Goal: Task Accomplishment & Management: Use online tool/utility

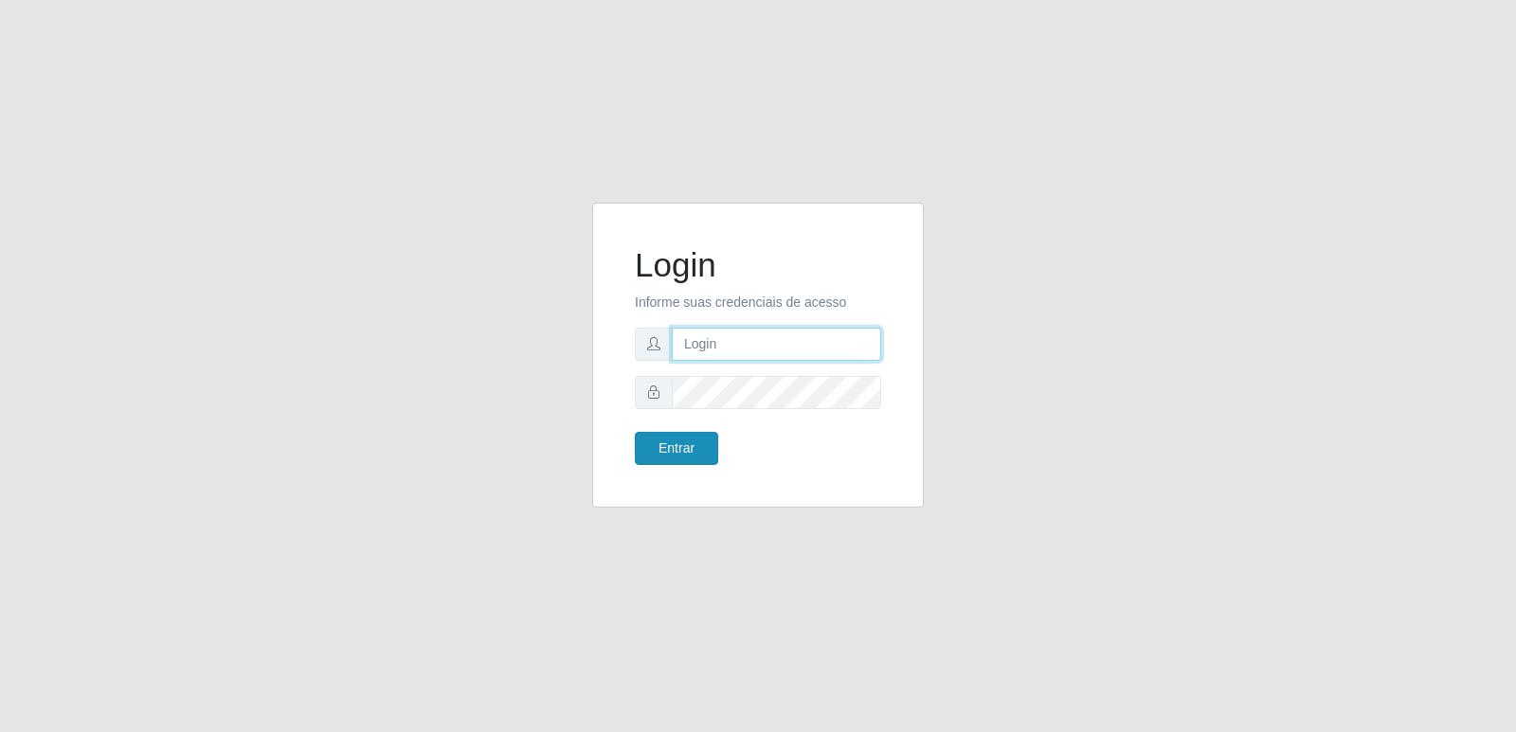
type input "[PERSON_NAME][EMAIL_ADDRESS][DOMAIN_NAME]"
click at [685, 454] on button "Entrar" at bounding box center [676, 448] width 83 height 33
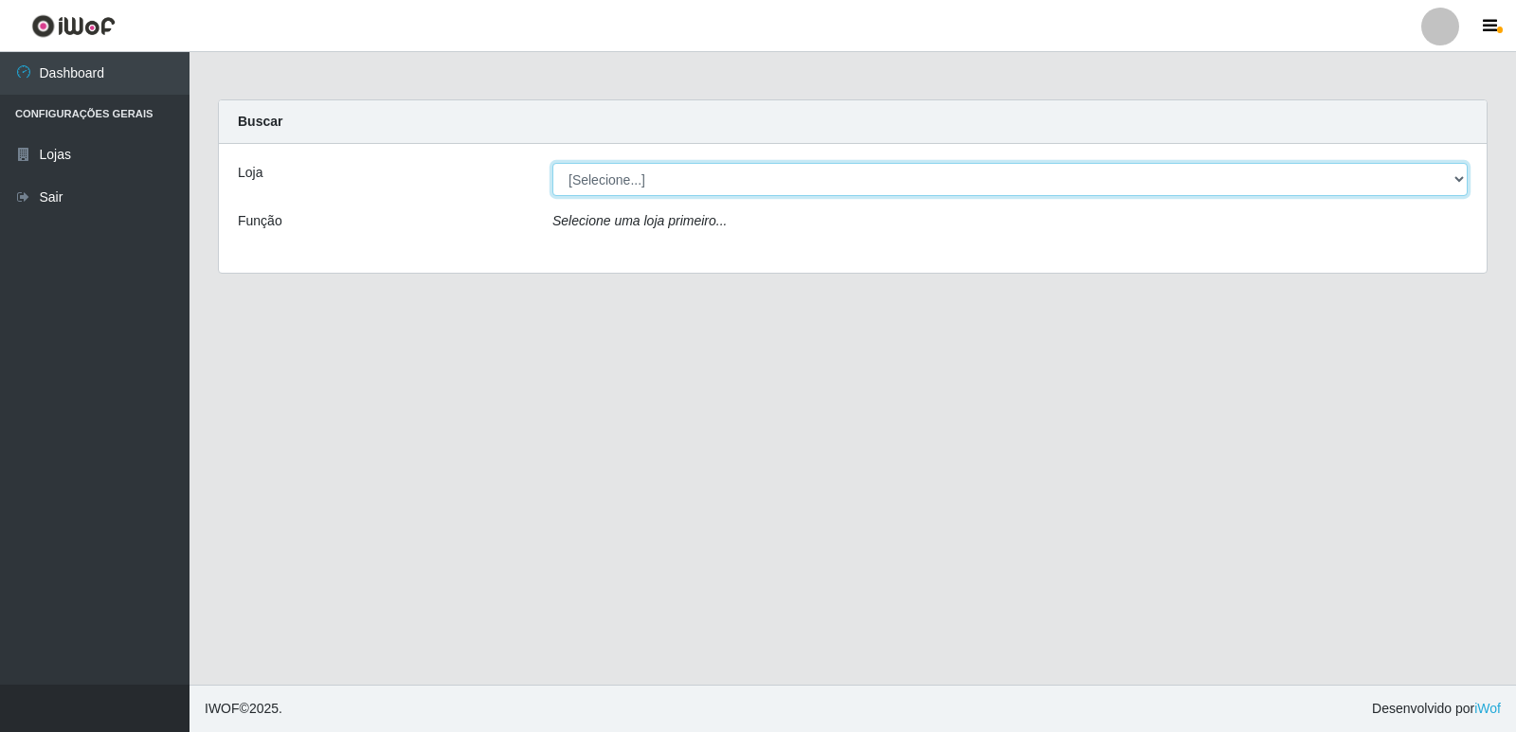
click at [619, 177] on select "[Selecione...] Hiper Queiroz - São Bento Queiroz Atacadão - São Bento" at bounding box center [1009, 179] width 915 height 33
select select "516"
click at [552, 163] on select "[Selecione...] Hiper Queiroz - São Bento Queiroz Atacadão - São Bento" at bounding box center [1009, 179] width 915 height 33
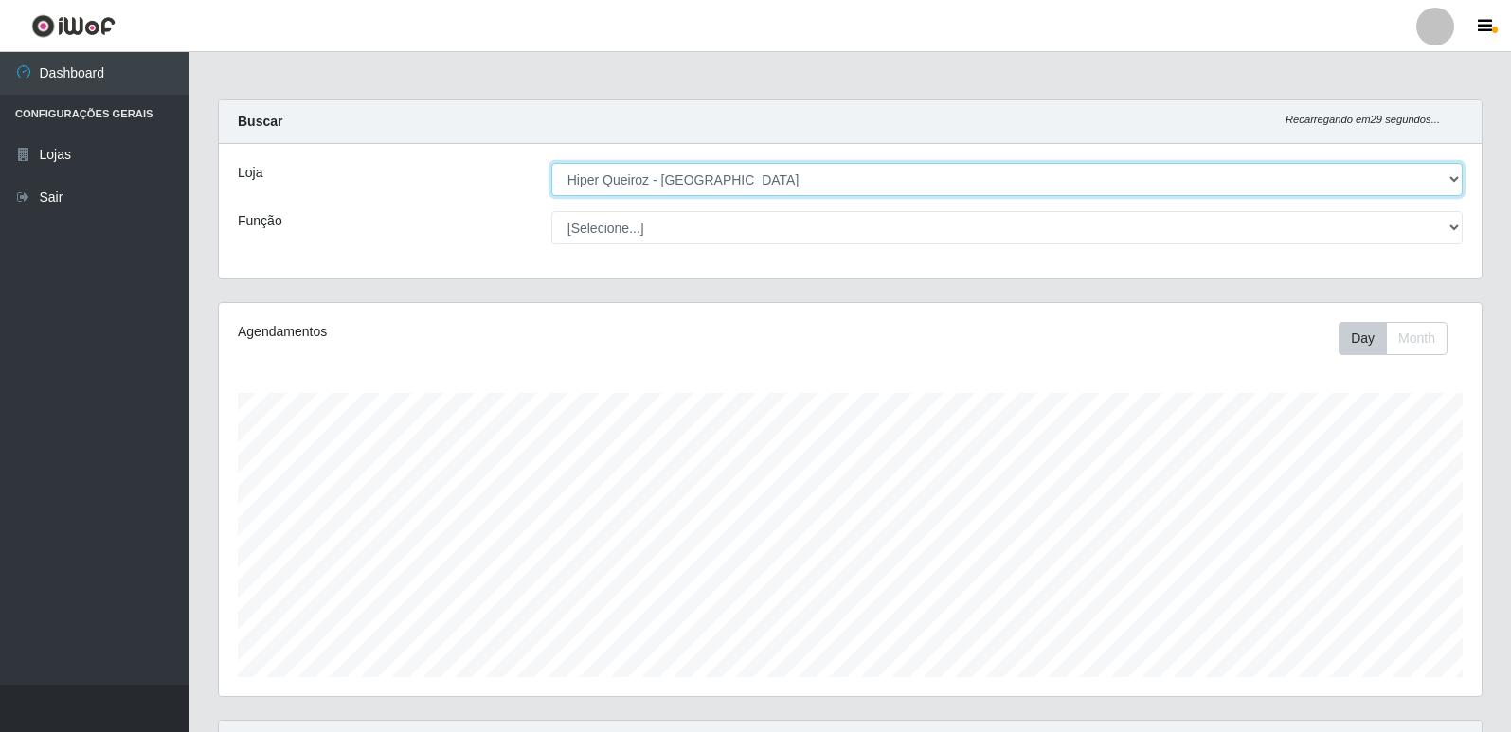
scroll to position [393, 1263]
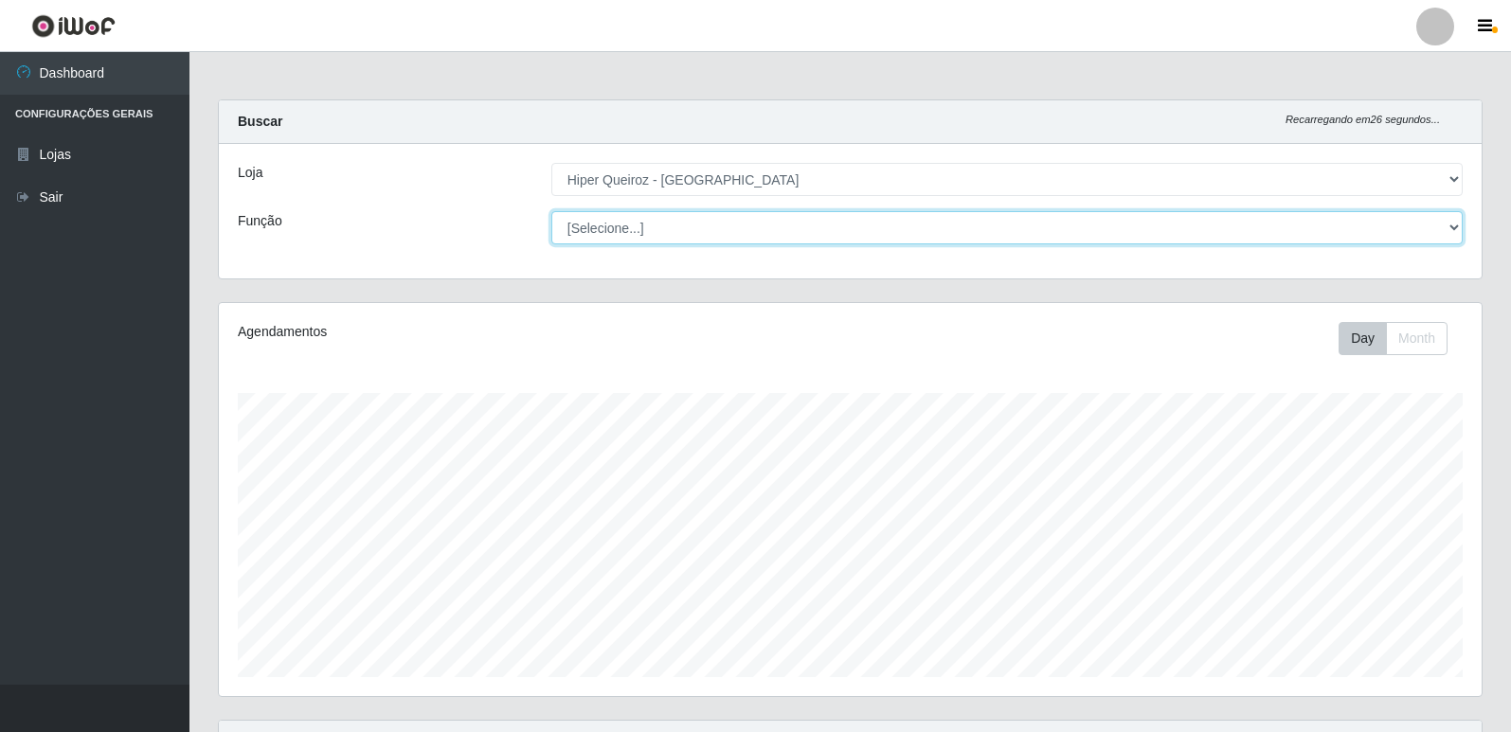
click at [1448, 225] on select "[Selecione...] ASG ASG + ASG ++ Embalador Embalador + Embalador ++ Repositor Re…" at bounding box center [1006, 227] width 911 height 33
select select "1"
click at [551, 211] on select "[Selecione...] ASG ASG + ASG ++ Embalador Embalador + Embalador ++ Repositor Re…" at bounding box center [1006, 227] width 911 height 33
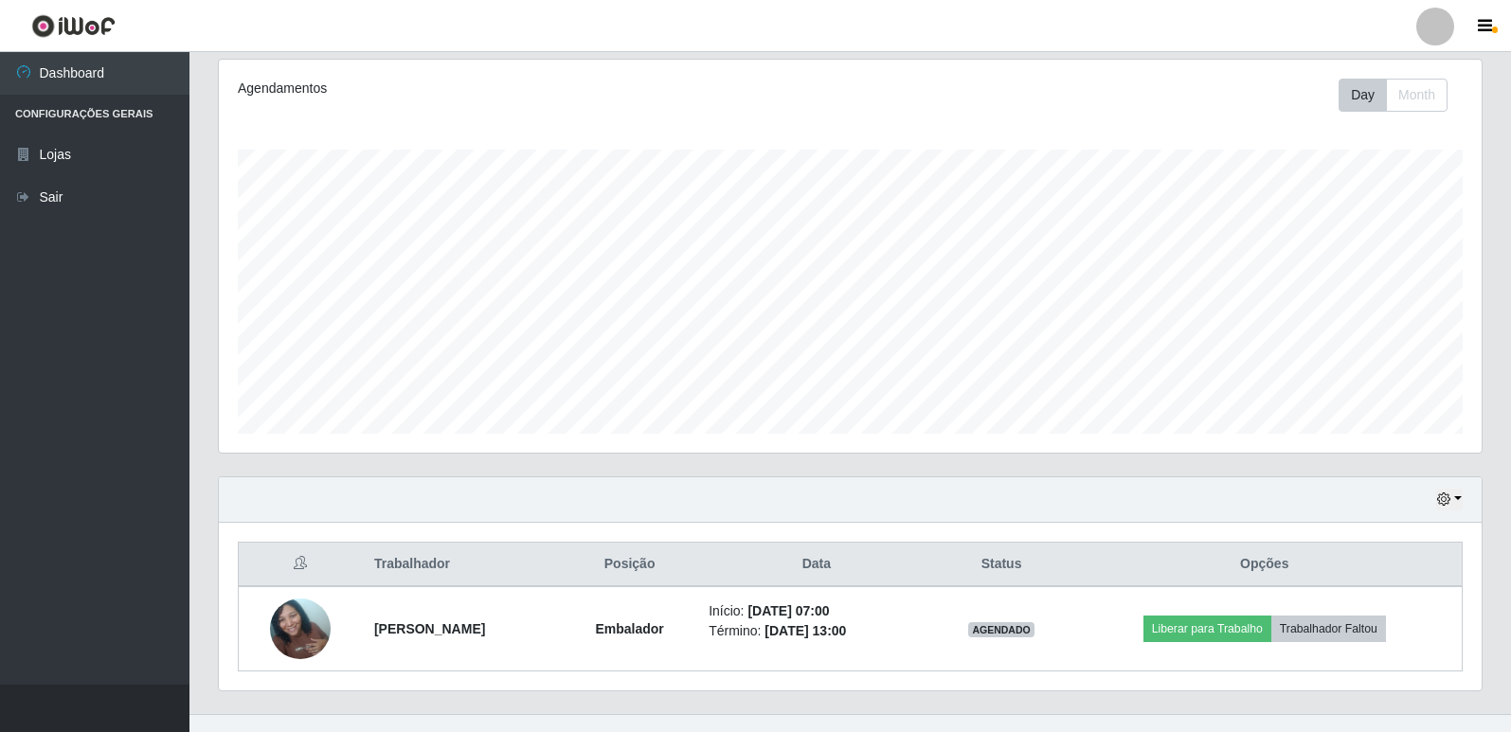
scroll to position [273, 0]
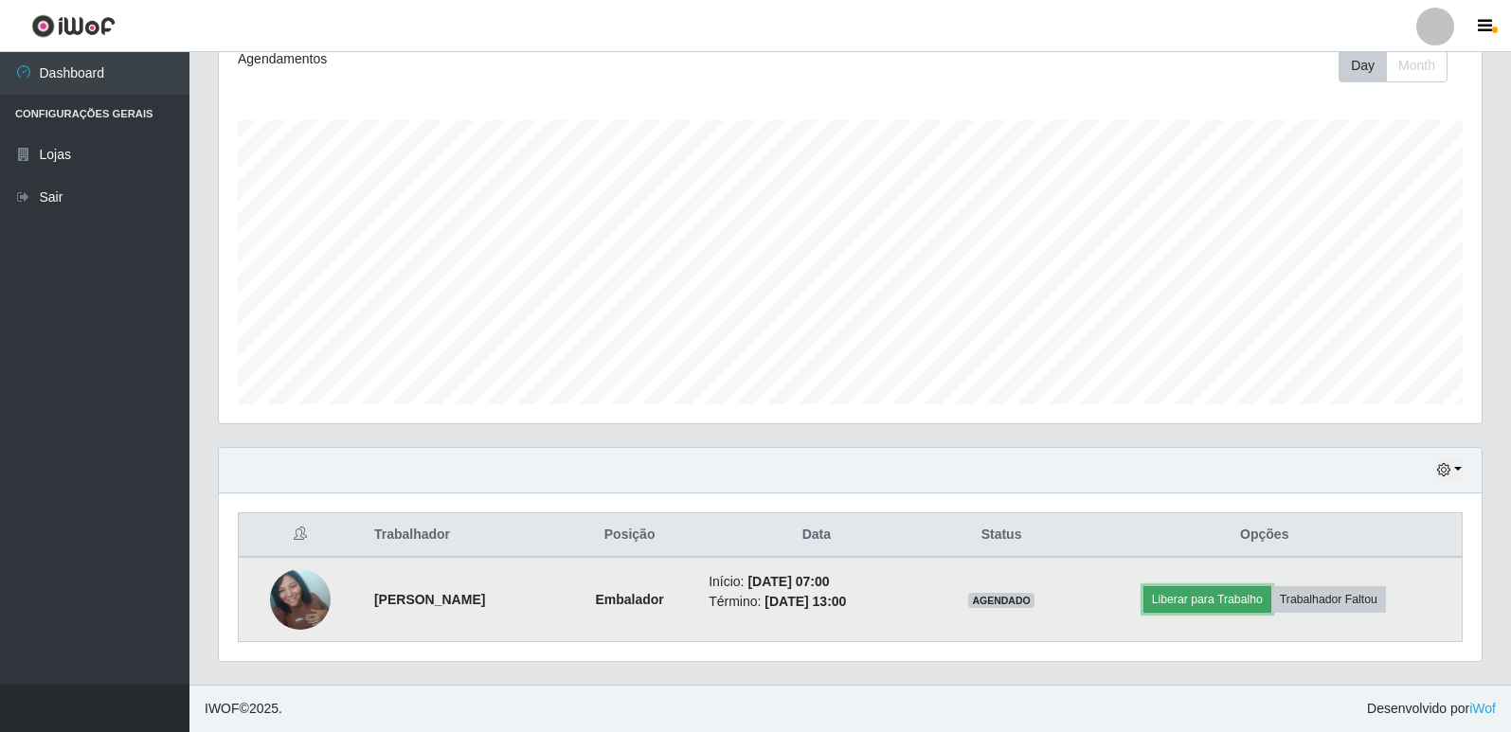
click at [1246, 601] on button "Liberar para Trabalho" at bounding box center [1207, 599] width 128 height 27
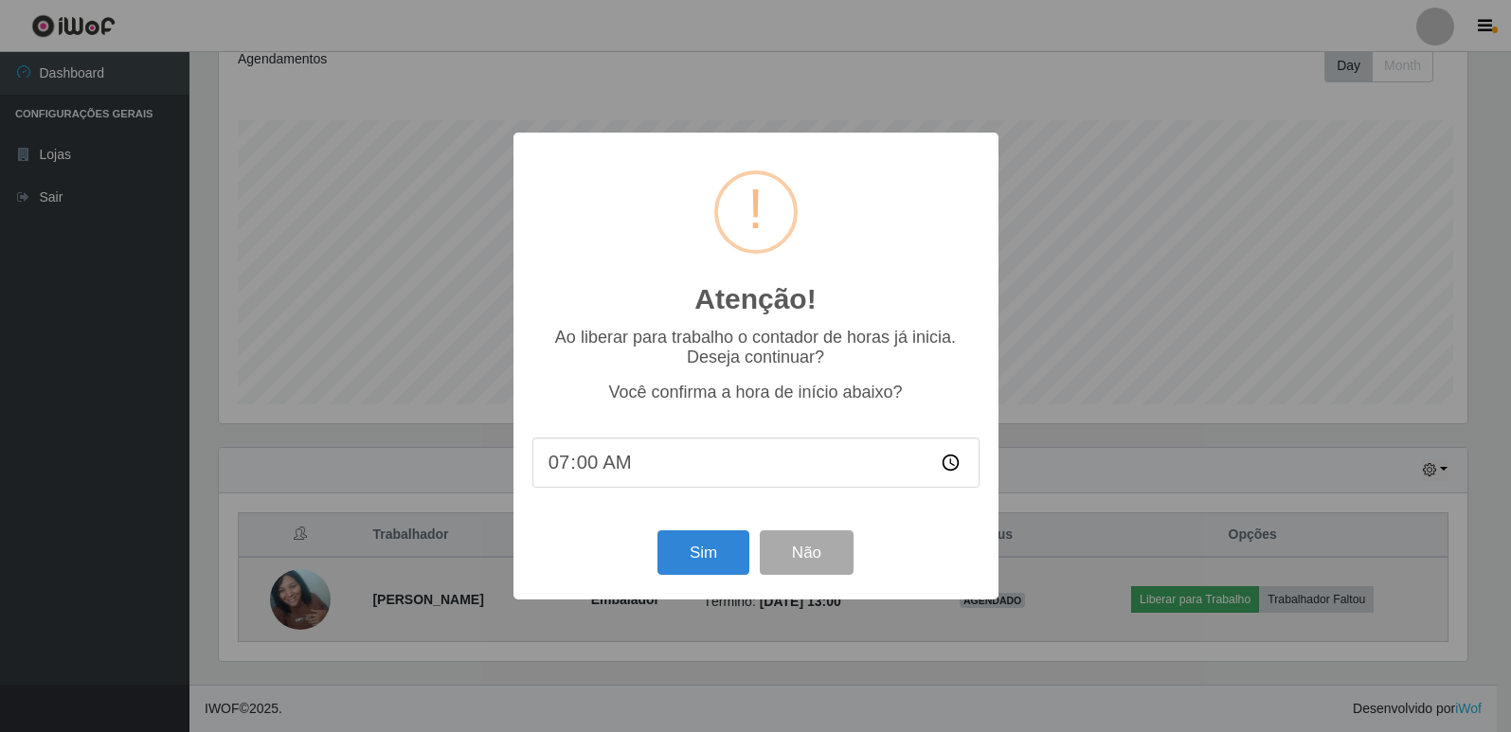
scroll to position [393, 1253]
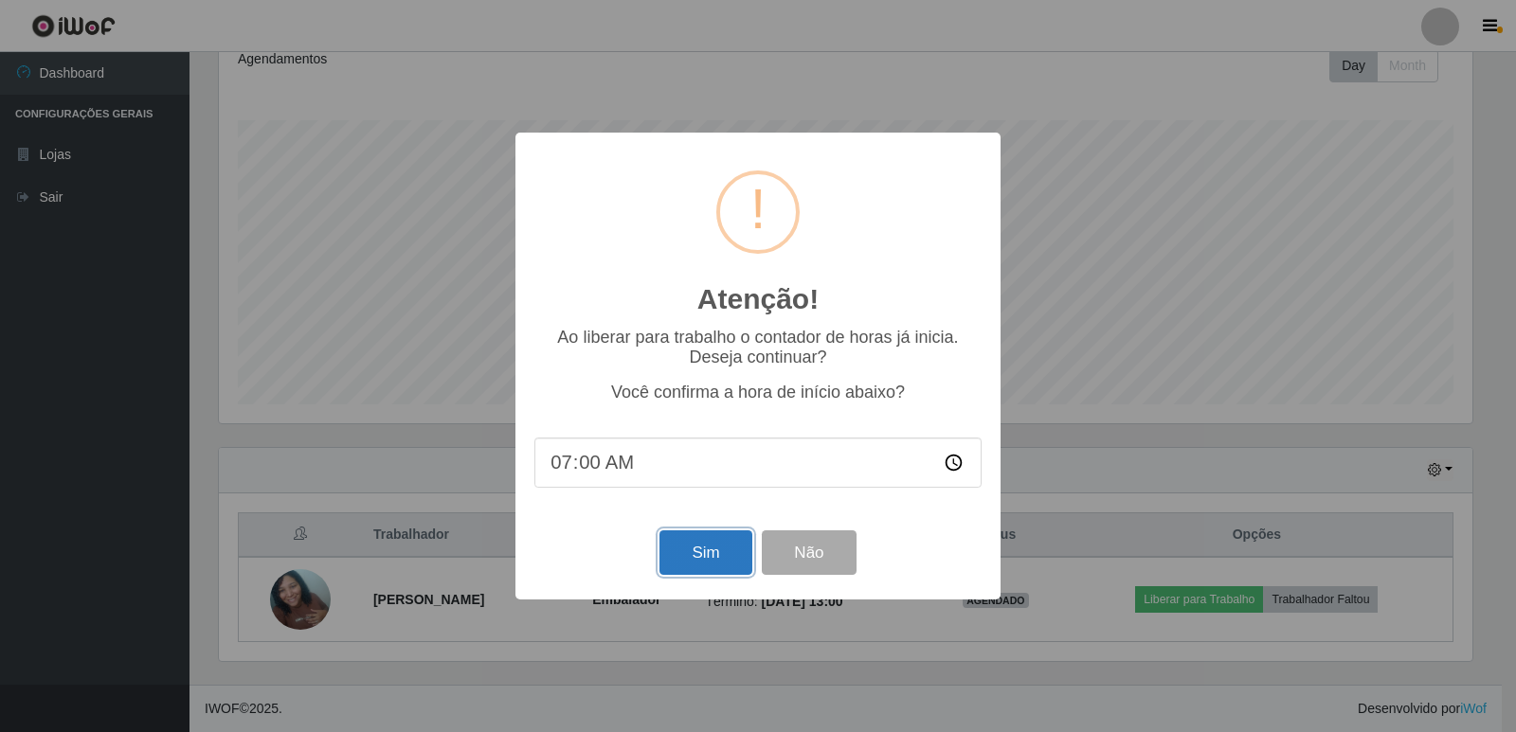
click at [710, 558] on button "Sim" at bounding box center [705, 552] width 92 height 45
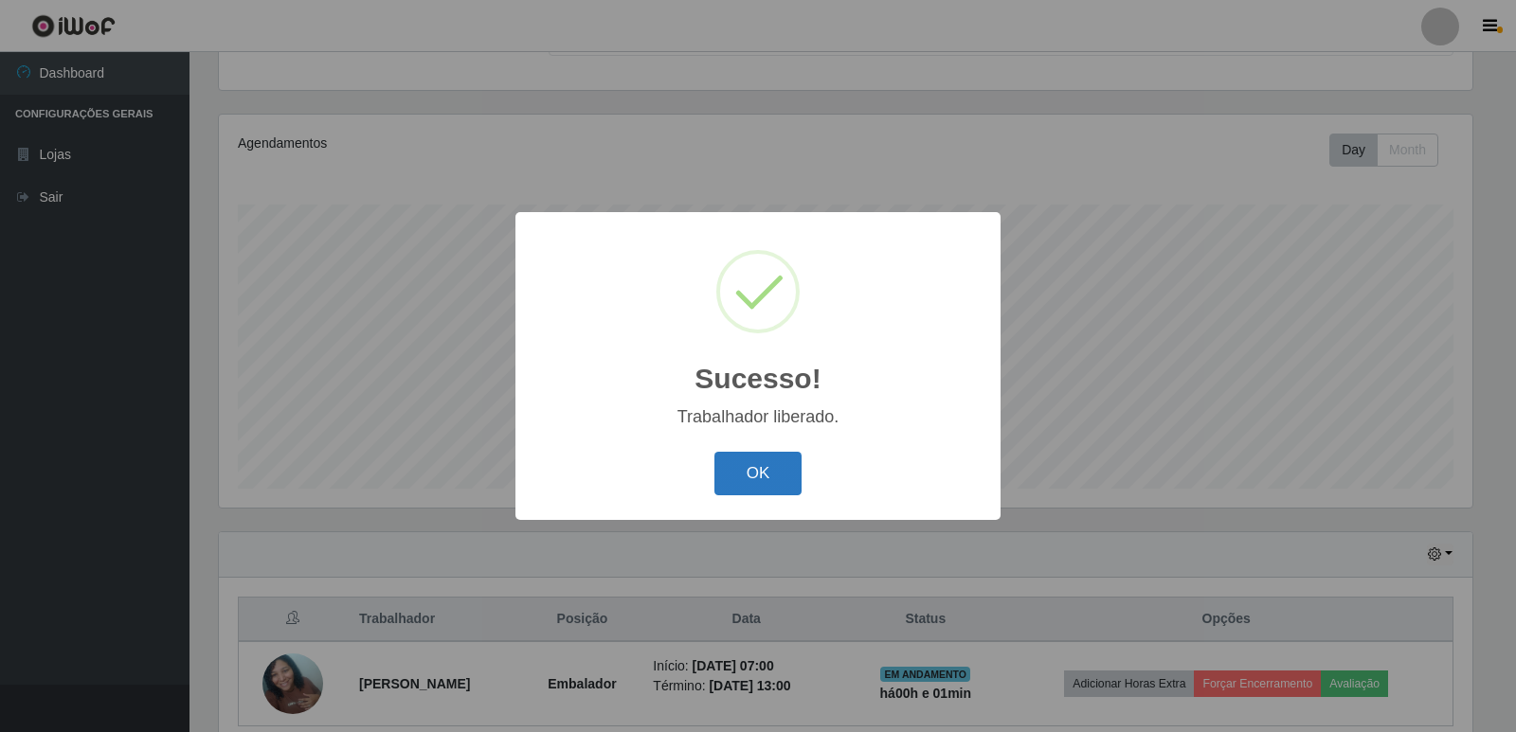
click at [752, 476] on button "OK" at bounding box center [758, 474] width 88 height 45
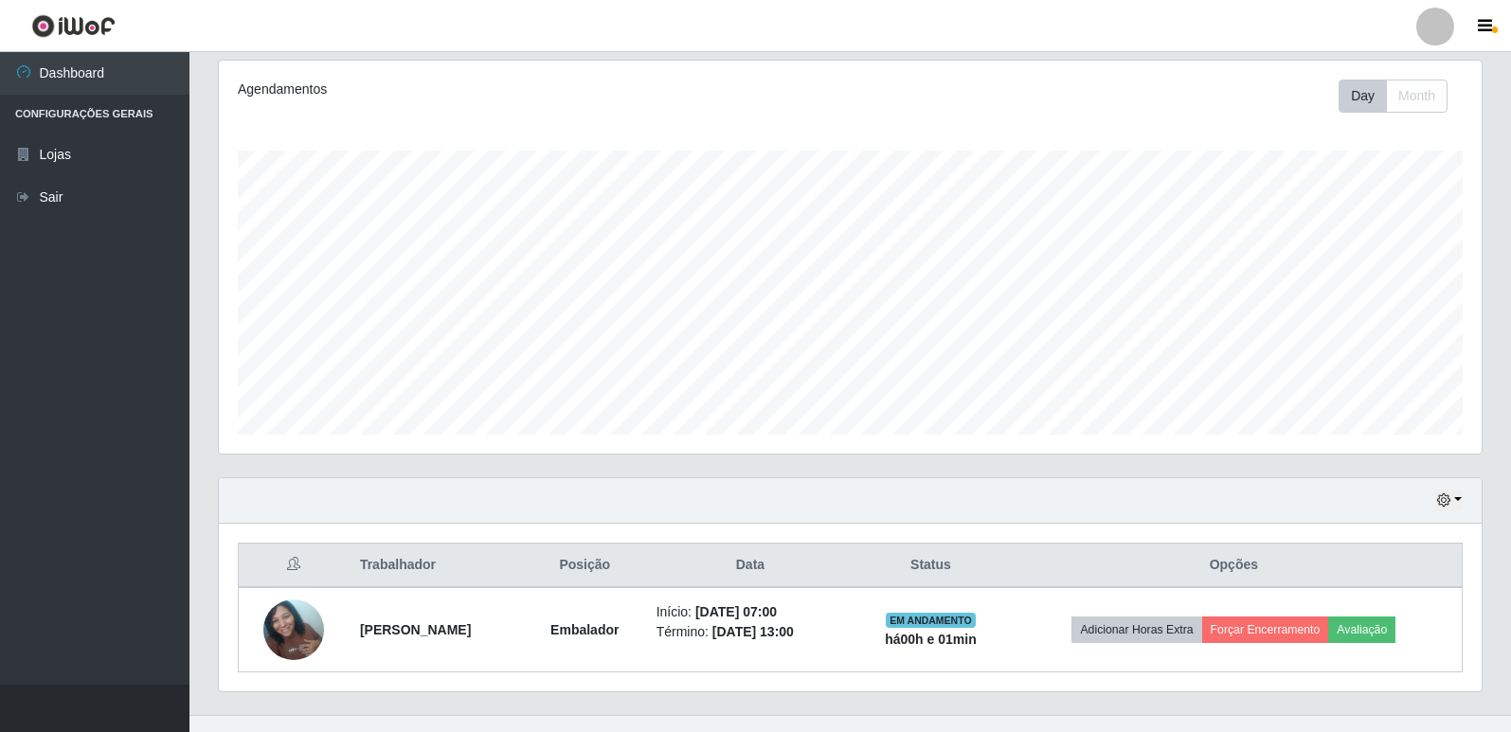
scroll to position [273, 0]
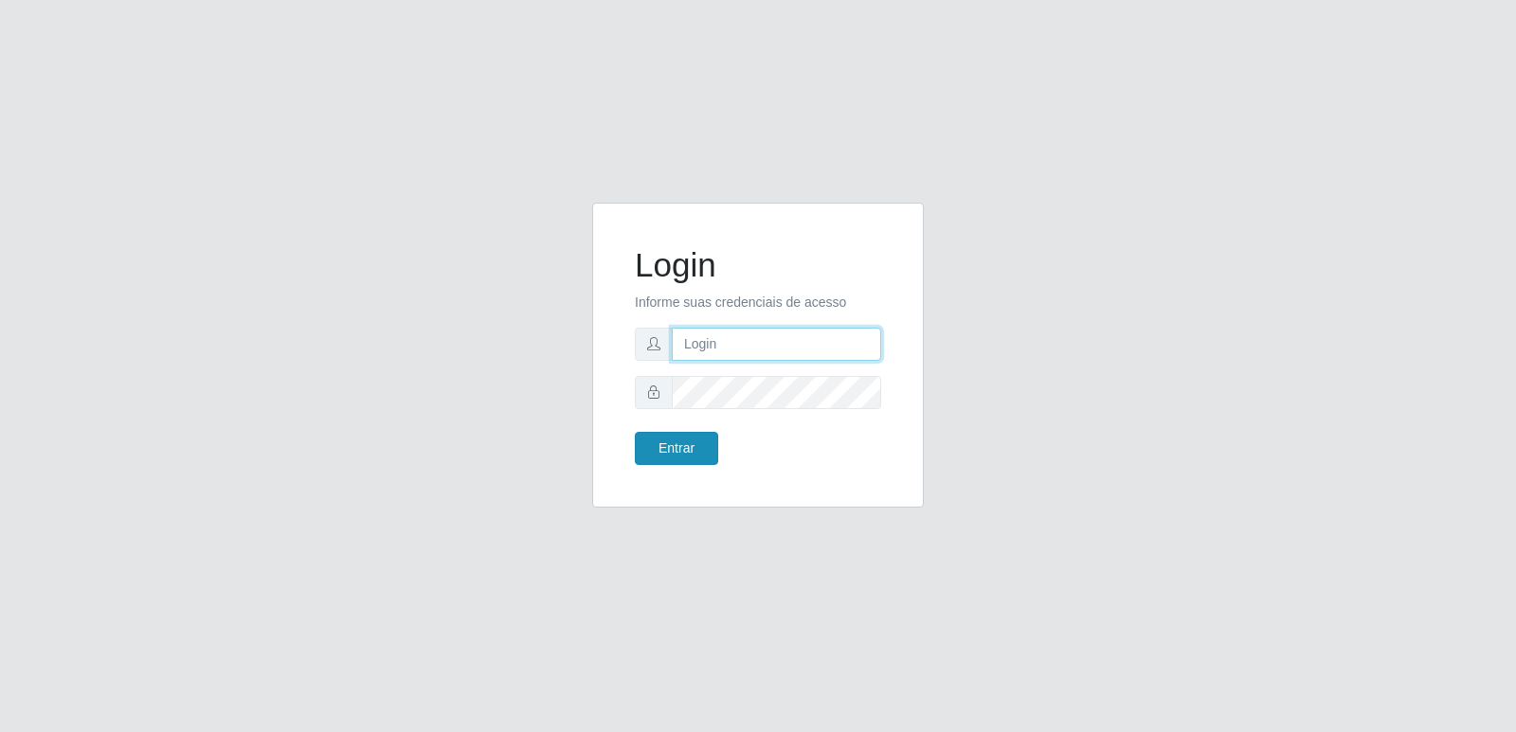
type input "[PERSON_NAME][EMAIL_ADDRESS][DOMAIN_NAME]"
click at [712, 434] on button "Entrar" at bounding box center [676, 448] width 83 height 33
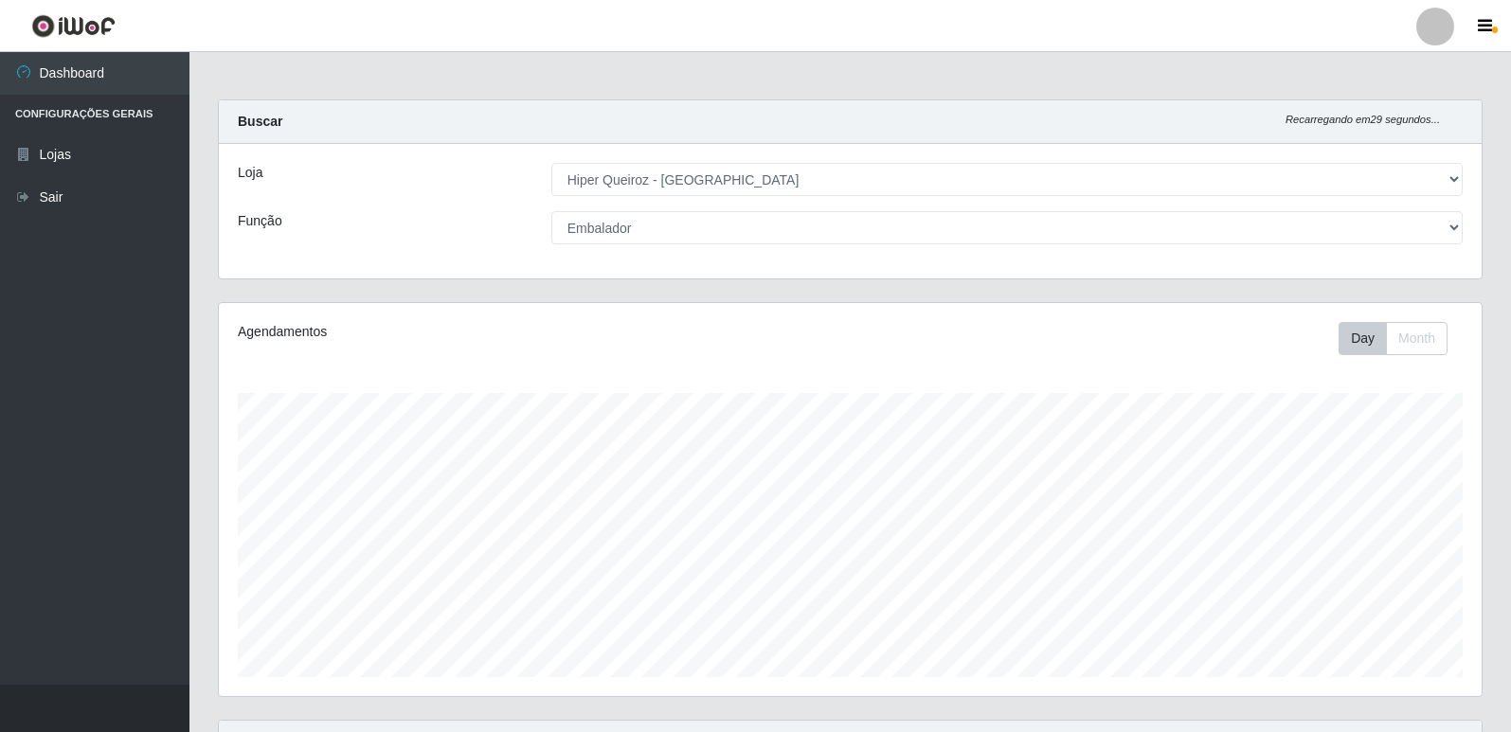
select select "516"
select select "1"
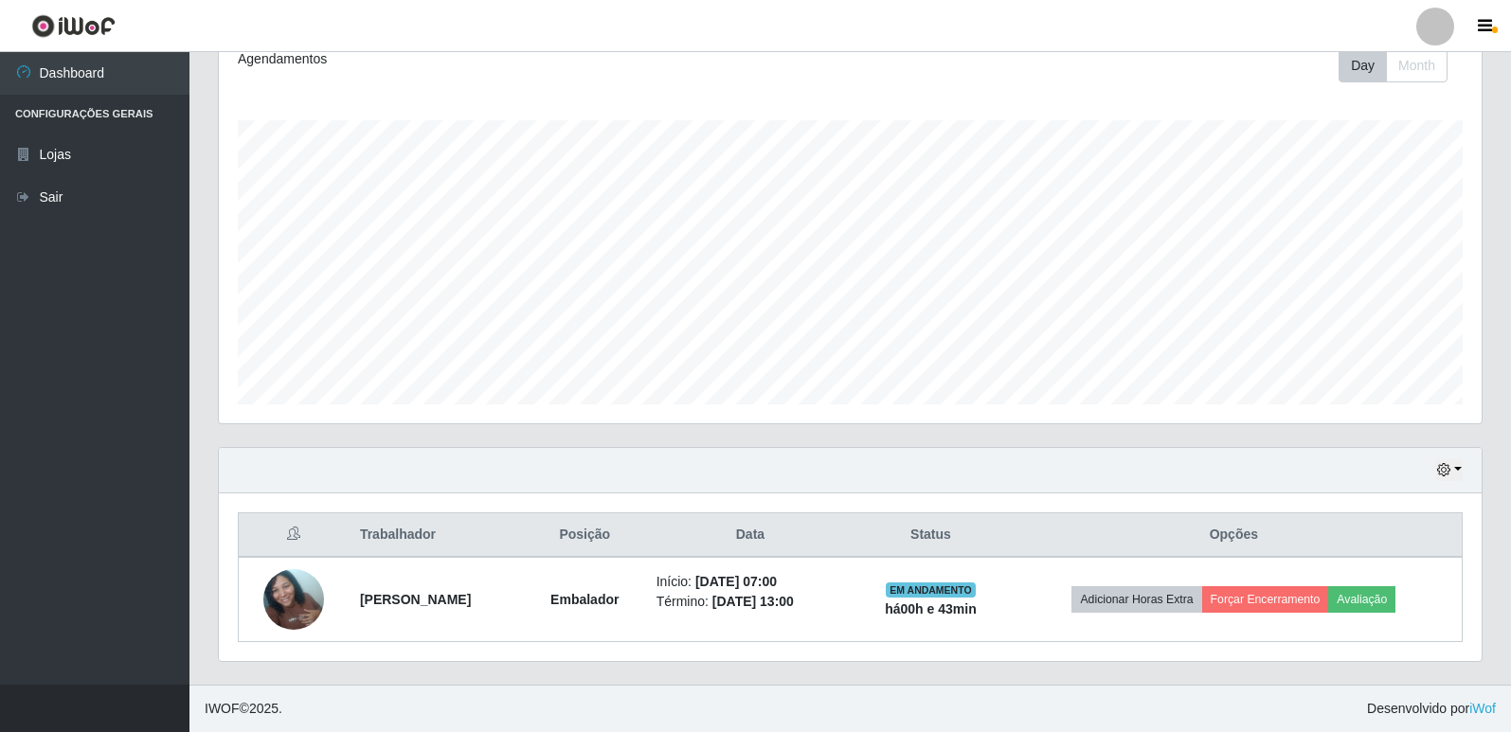
scroll to position [393, 1263]
